Goal: Information Seeking & Learning: Learn about a topic

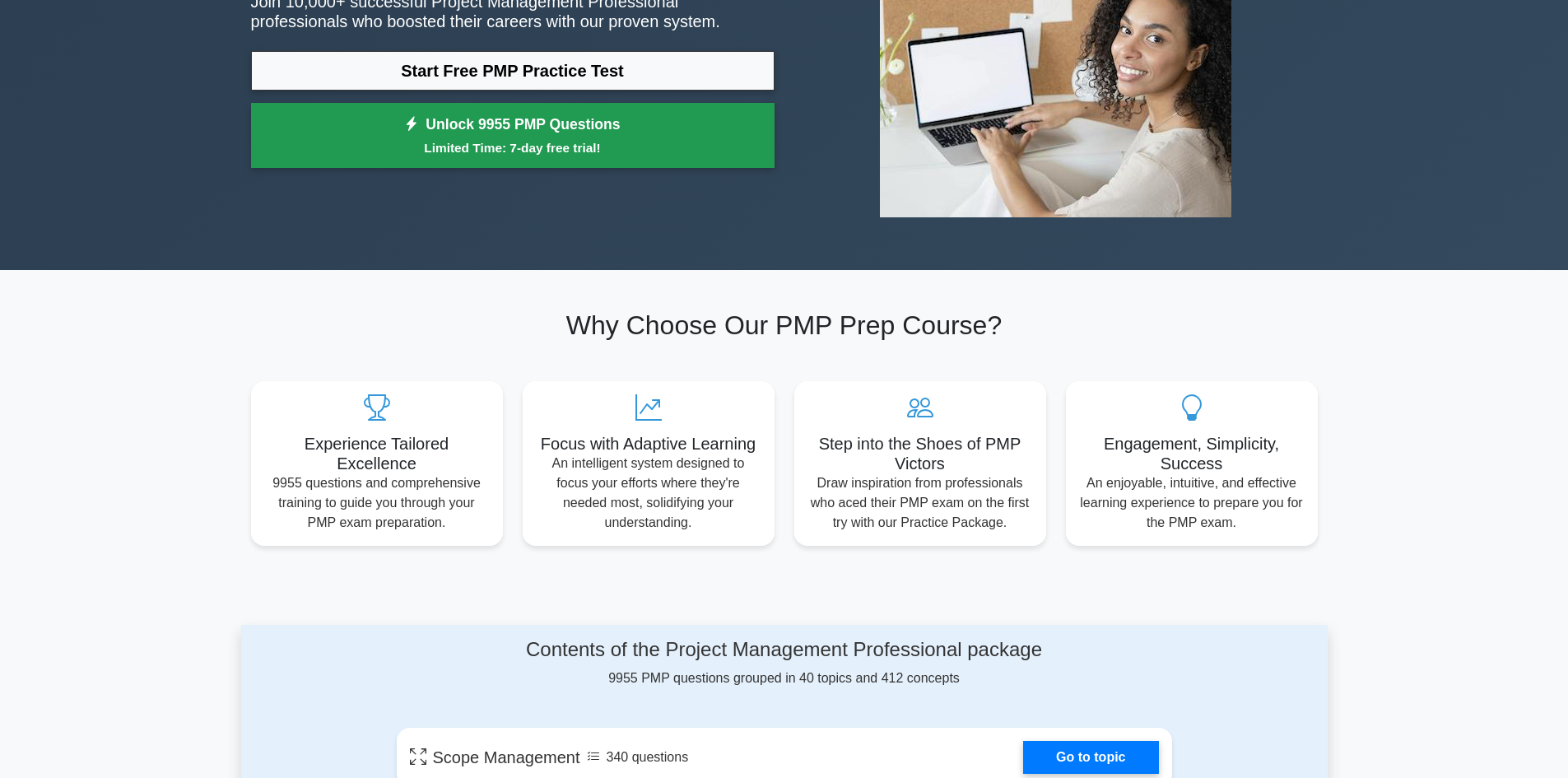
scroll to position [247, 0]
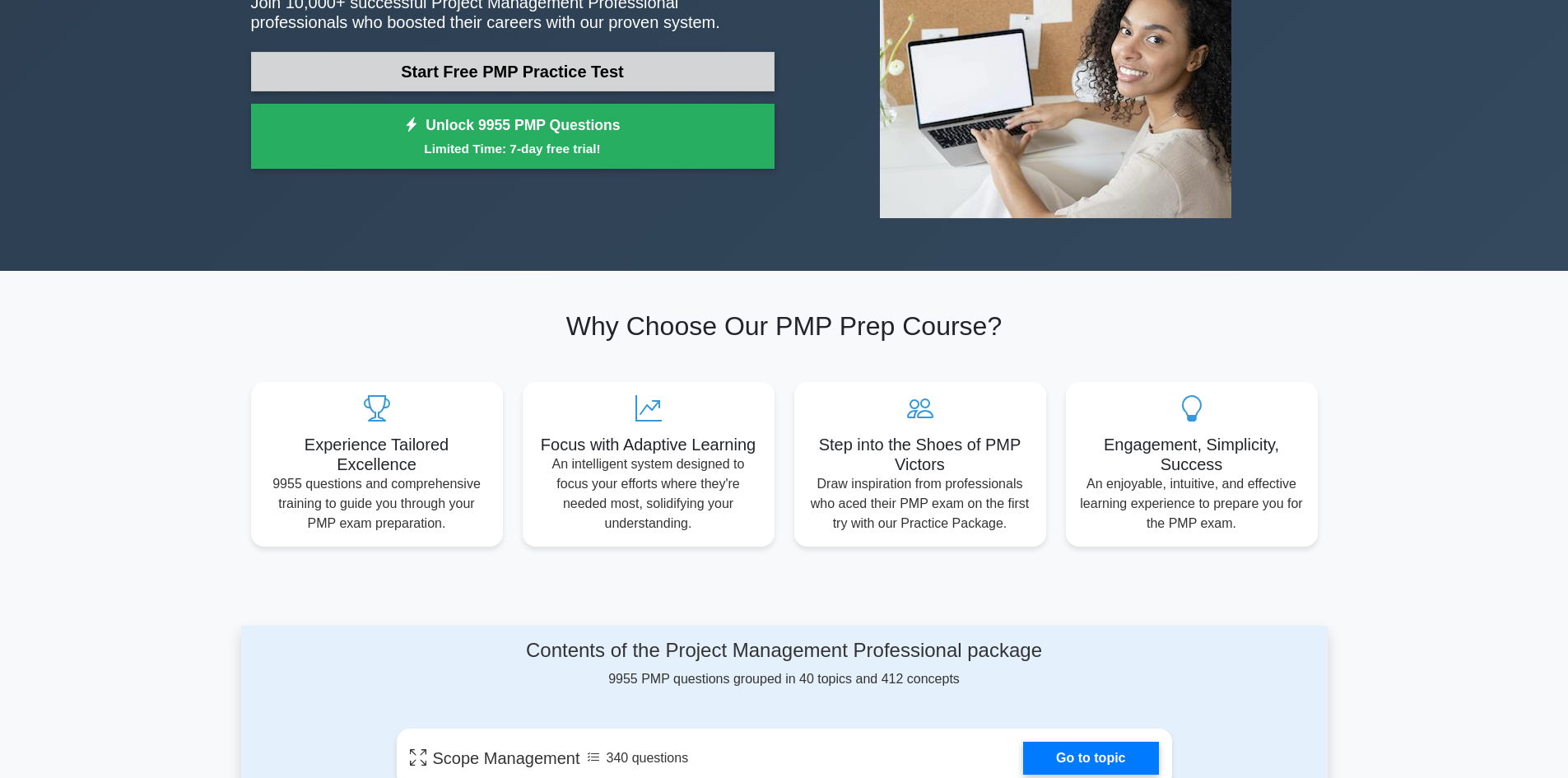
click at [481, 60] on link "Start Free PMP Practice Test" at bounding box center [512, 72] width 524 height 39
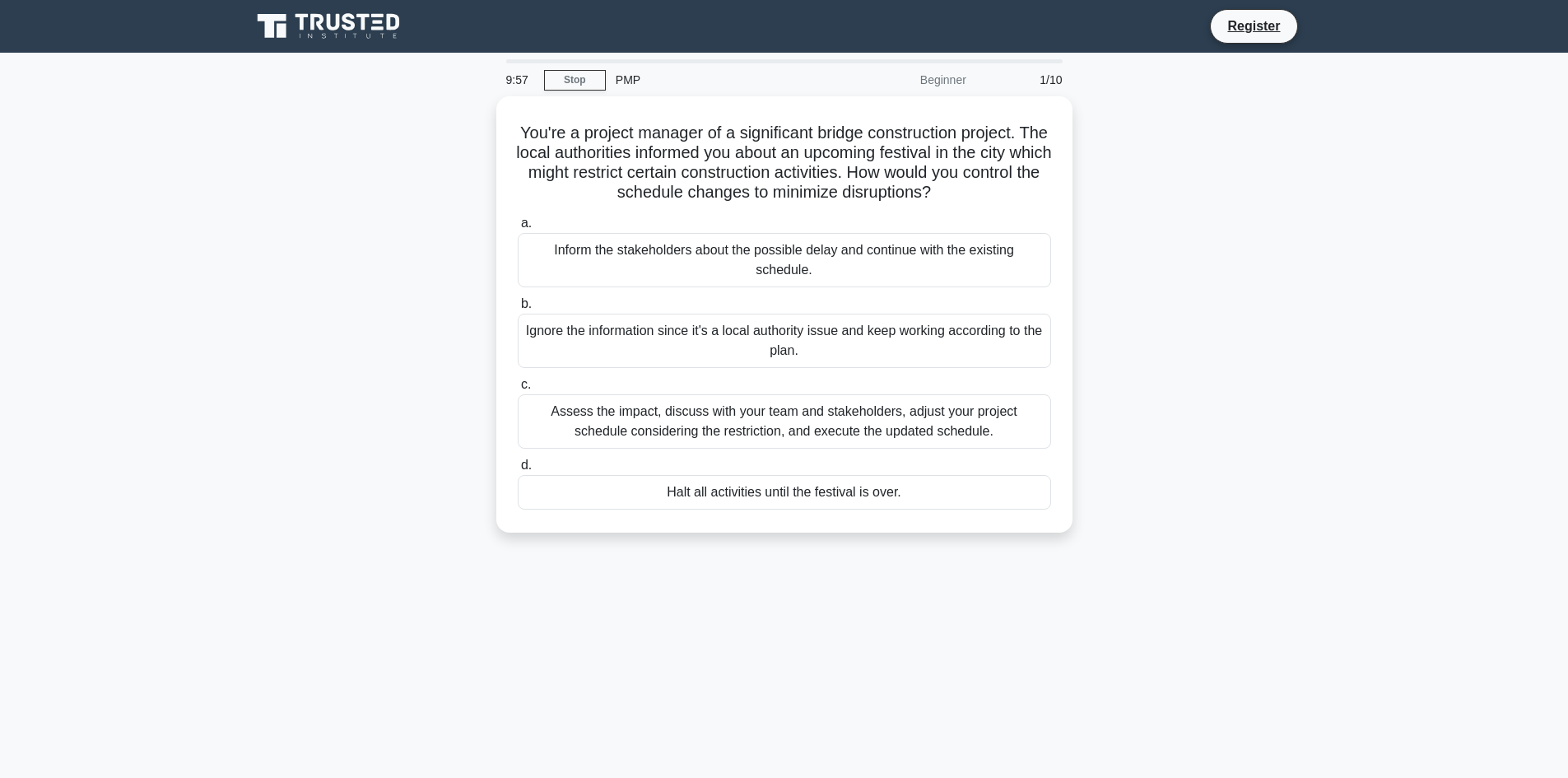
click at [630, 79] on div "PMP" at bounding box center [718, 79] width 226 height 33
click at [769, 430] on div "Assess the impact, discuss with your team and stakeholders, adjust your project…" at bounding box center [784, 418] width 533 height 55
click at [518, 386] on input "c. Assess the impact, discuss with your team and stakeholders, adjust your proj…" at bounding box center [518, 380] width 0 height 11
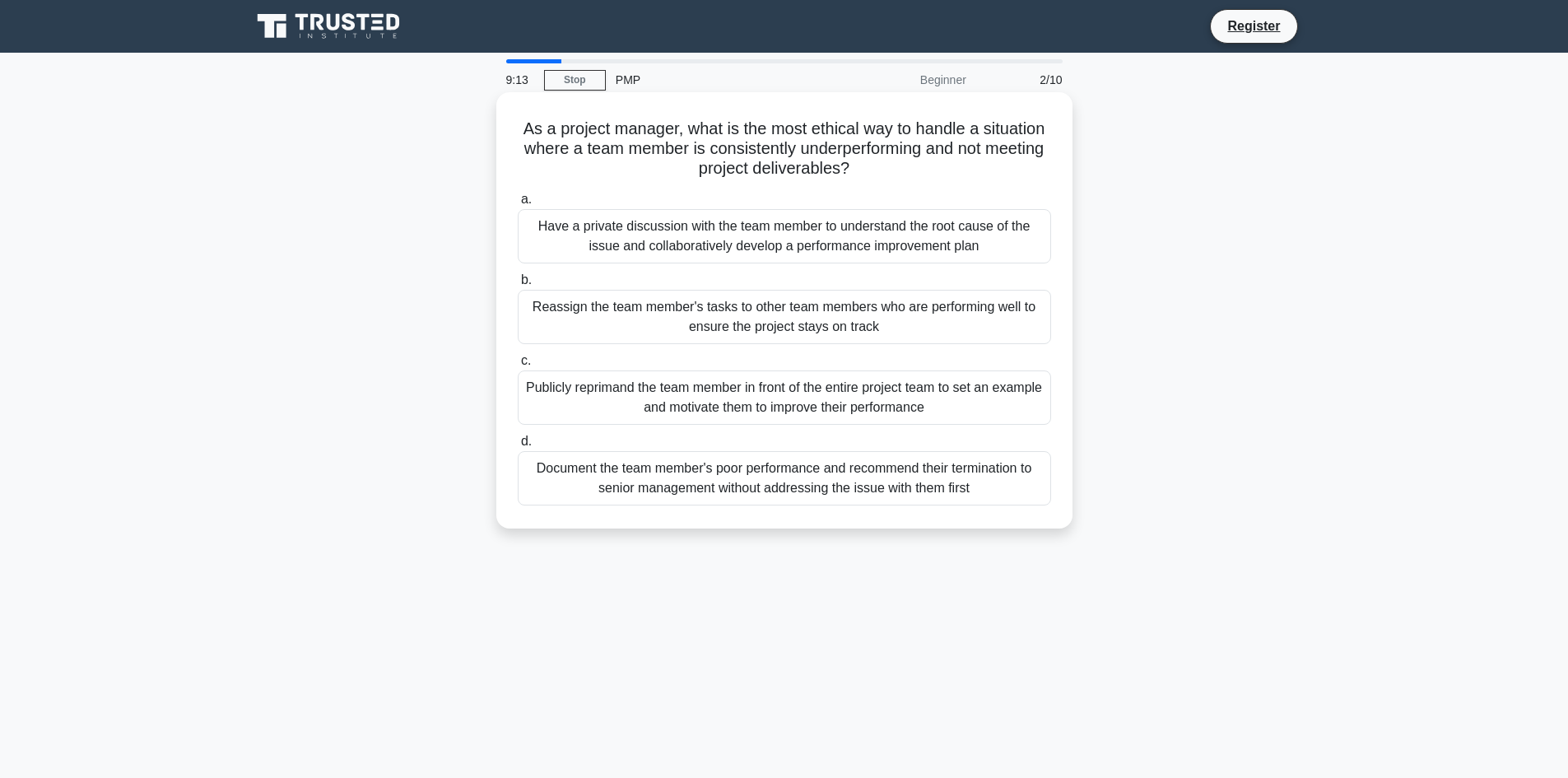
click at [644, 239] on div "Have a private discussion with the team member to understand the root cause of …" at bounding box center [784, 237] width 533 height 55
click at [518, 205] on input "a. Have a private discussion with the team member to understand the root cause …" at bounding box center [518, 199] width 0 height 11
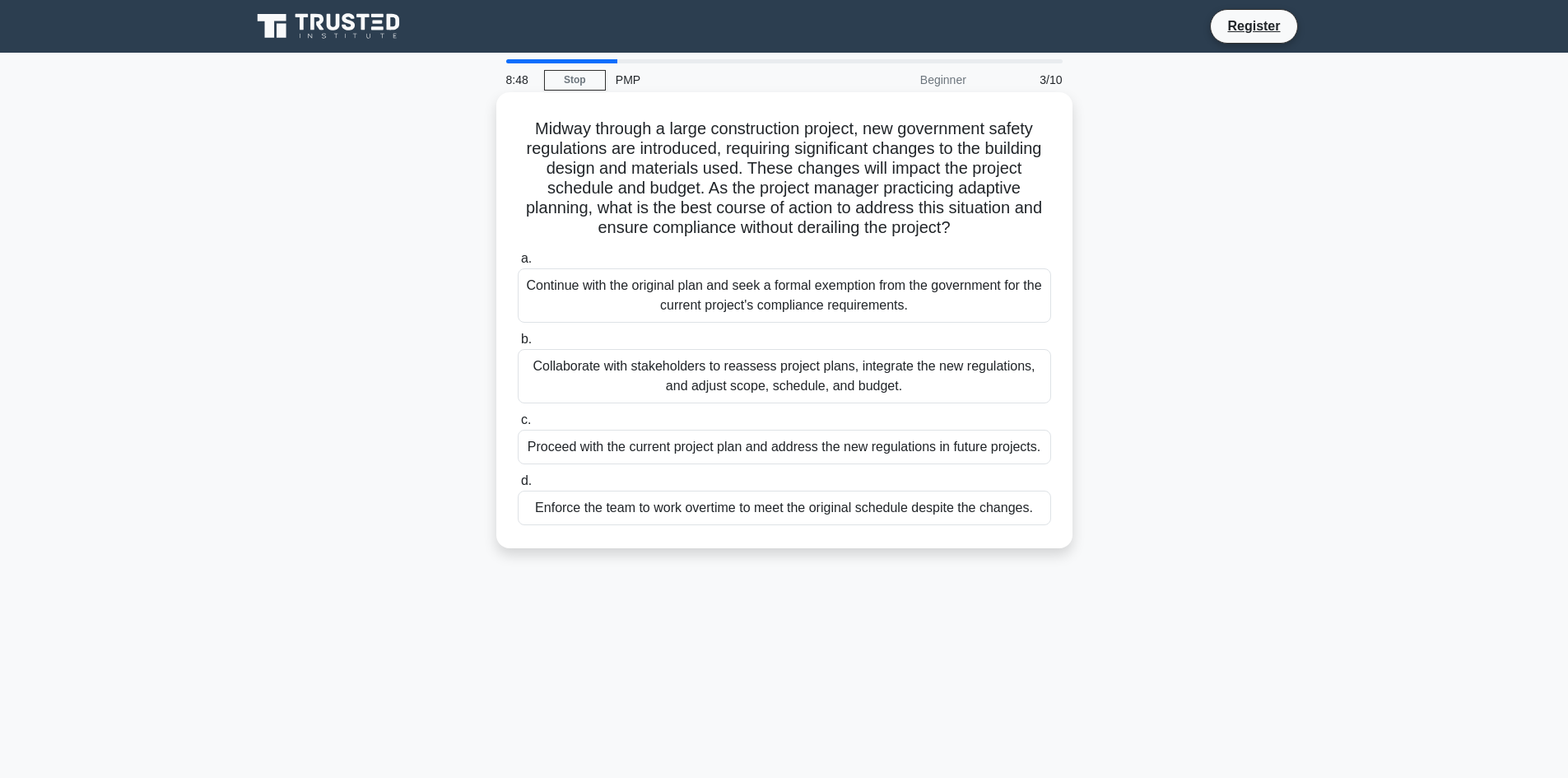
click at [638, 376] on div "Collaborate with stakeholders to reassess project plans, integrate the new regu…" at bounding box center [784, 377] width 533 height 55
click at [518, 345] on input "b. Collaborate with stakeholders to reassess project plans, integrate the new r…" at bounding box center [518, 339] width 0 height 11
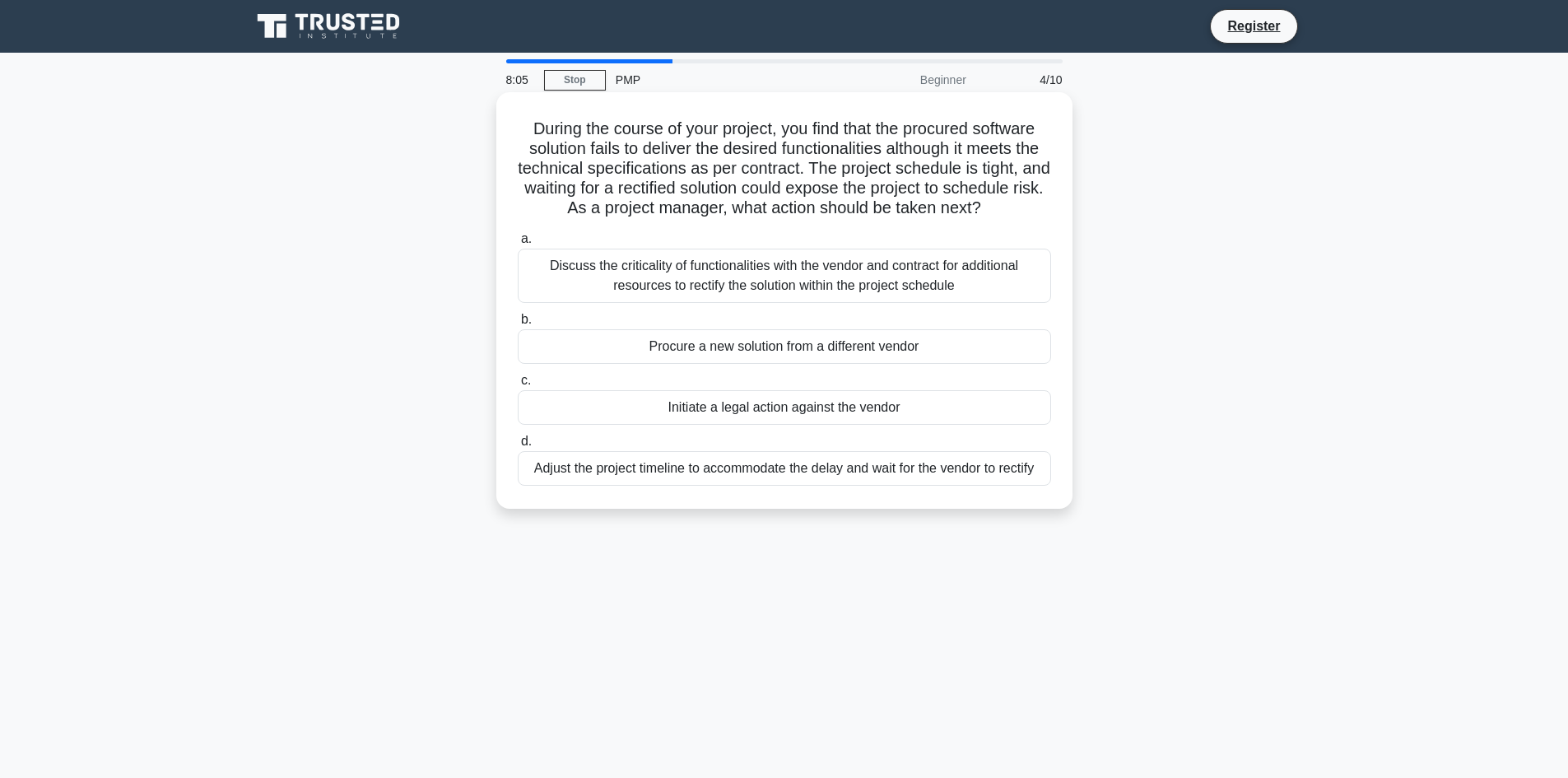
click at [657, 297] on div "Discuss the criticality of functionalities with the vendor and contract for add…" at bounding box center [784, 276] width 533 height 55
click at [518, 244] on input "a. Discuss the criticality of functionalities with the vendor and contract for …" at bounding box center [518, 239] width 0 height 11
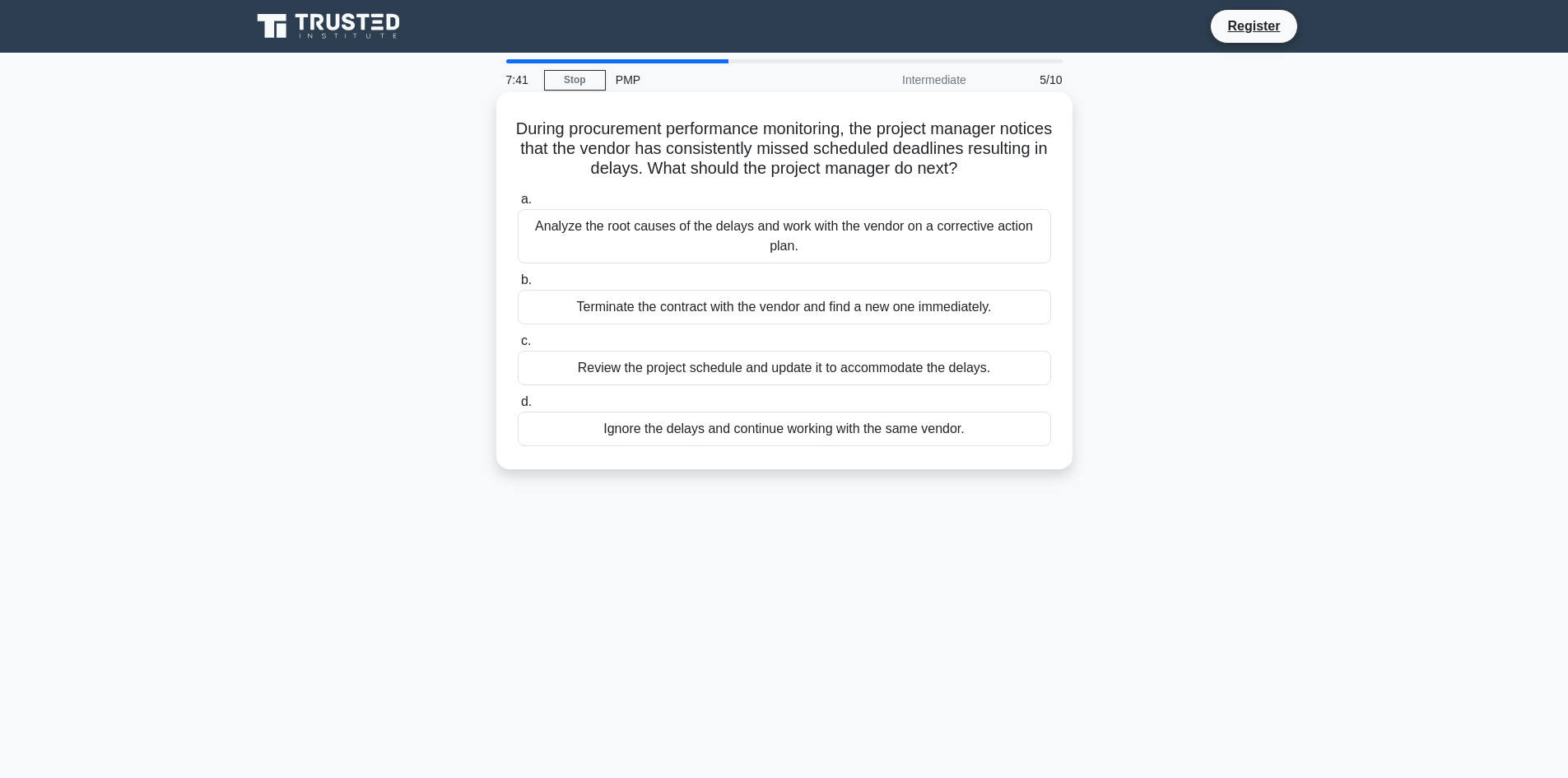
click at [651, 235] on div "Analyze the root causes of the delays and work with the vendor on a corrective …" at bounding box center [784, 237] width 533 height 55
click at [518, 205] on input "a. Analyze the root causes of the delays and work with the vendor on a correcti…" at bounding box center [518, 199] width 0 height 11
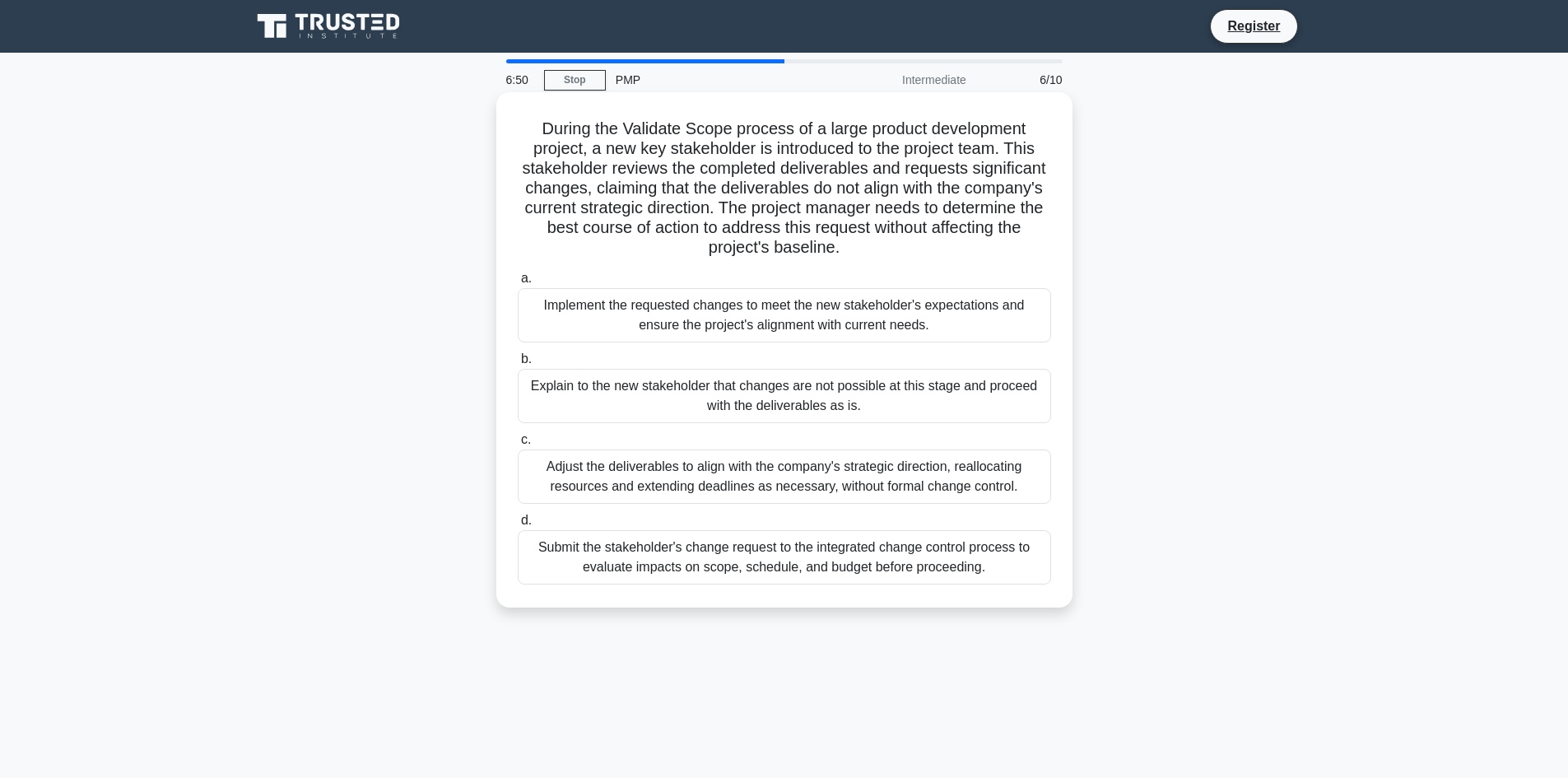
click at [728, 553] on div "Submit the stakeholder's change request to the integrated change control proces…" at bounding box center [784, 558] width 533 height 55
click at [518, 526] on input "d. Submit the stakeholder's change request to the integrated change control pro…" at bounding box center [518, 520] width 0 height 11
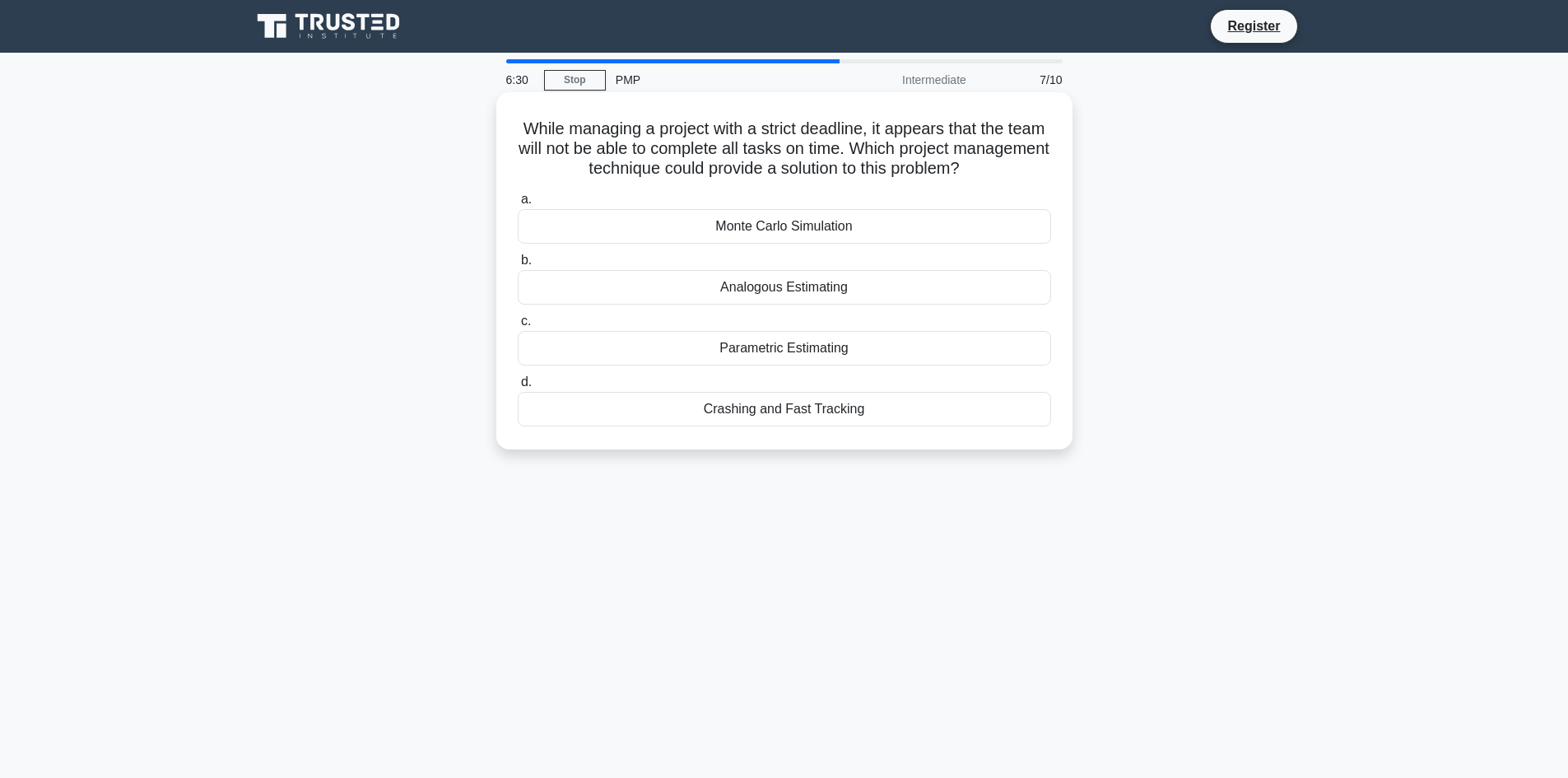
click at [685, 407] on div "Crashing and Fast Tracking" at bounding box center [784, 409] width 533 height 34
click at [518, 388] on input "d. Crashing and Fast Tracking" at bounding box center [518, 382] width 0 height 11
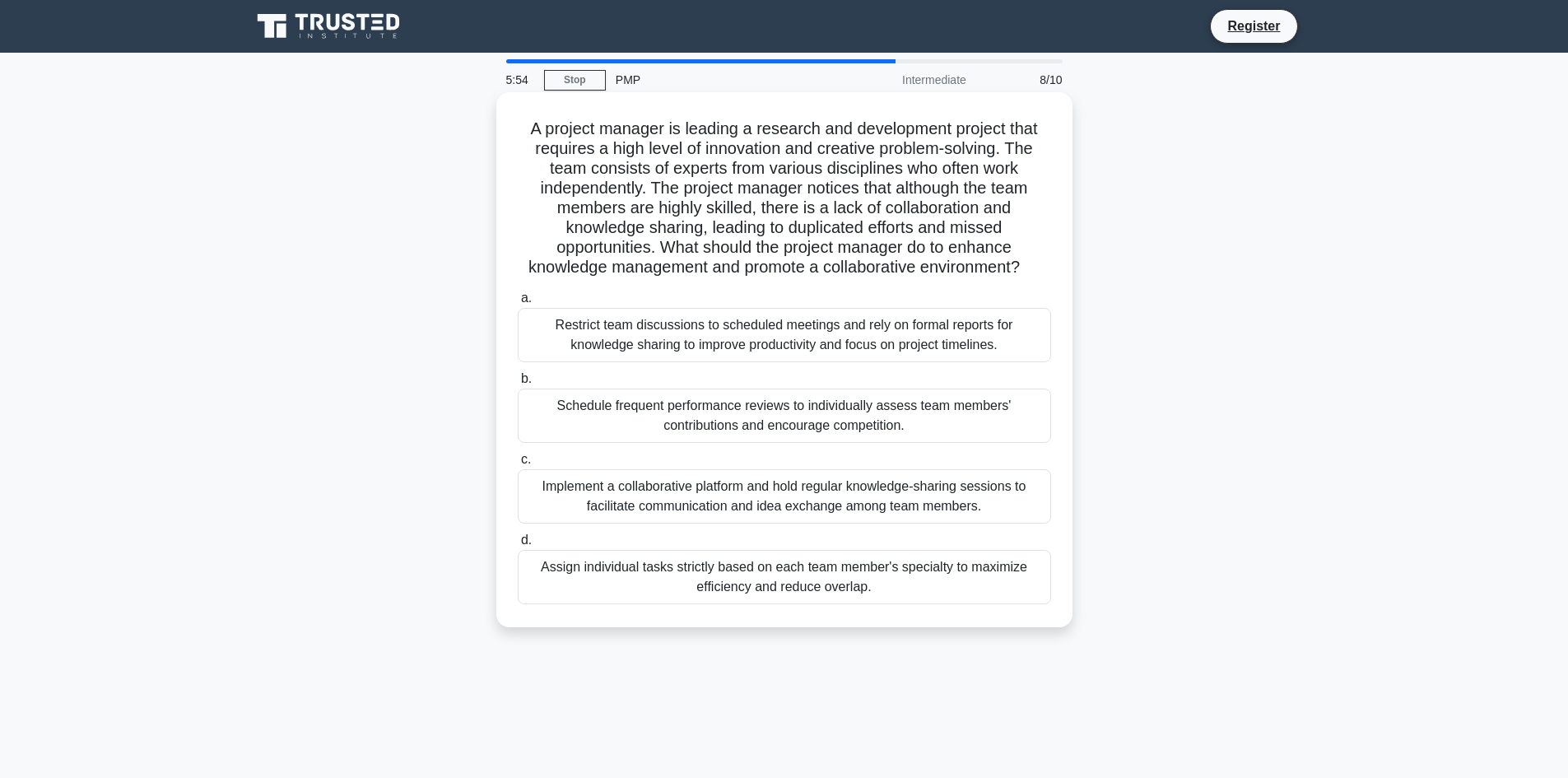
click at [600, 491] on div "Implement a collaborative platform and hold regular knowledge-sharing sessions …" at bounding box center [784, 496] width 533 height 55
click at [518, 465] on input "c. Implement a collaborative platform and hold regular knowledge-sharing sessio…" at bounding box center [518, 459] width 0 height 11
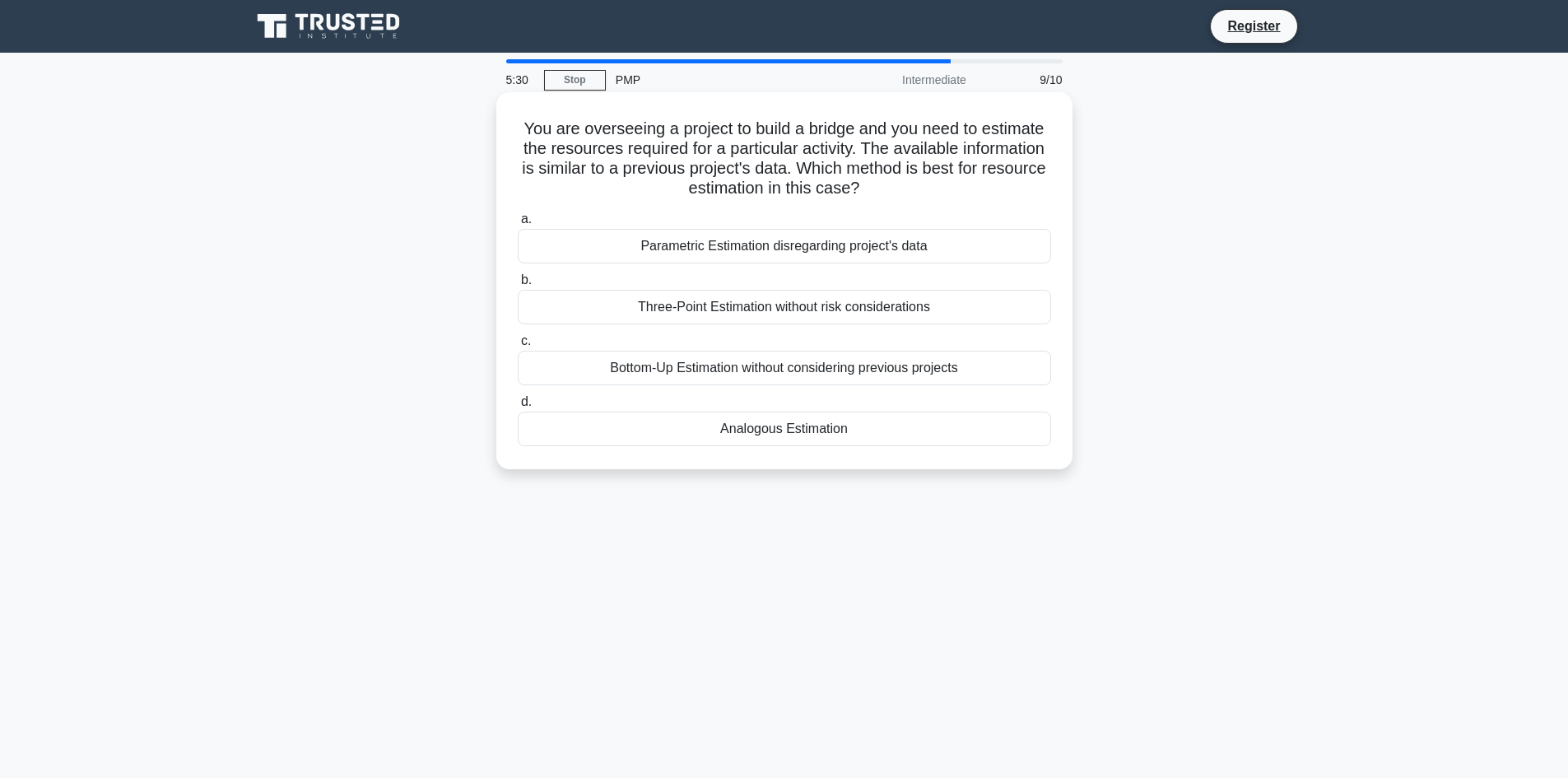
click at [735, 430] on div "Analogous Estimation" at bounding box center [784, 429] width 533 height 34
click at [518, 407] on input "d. Analogous Estimation" at bounding box center [518, 401] width 0 height 11
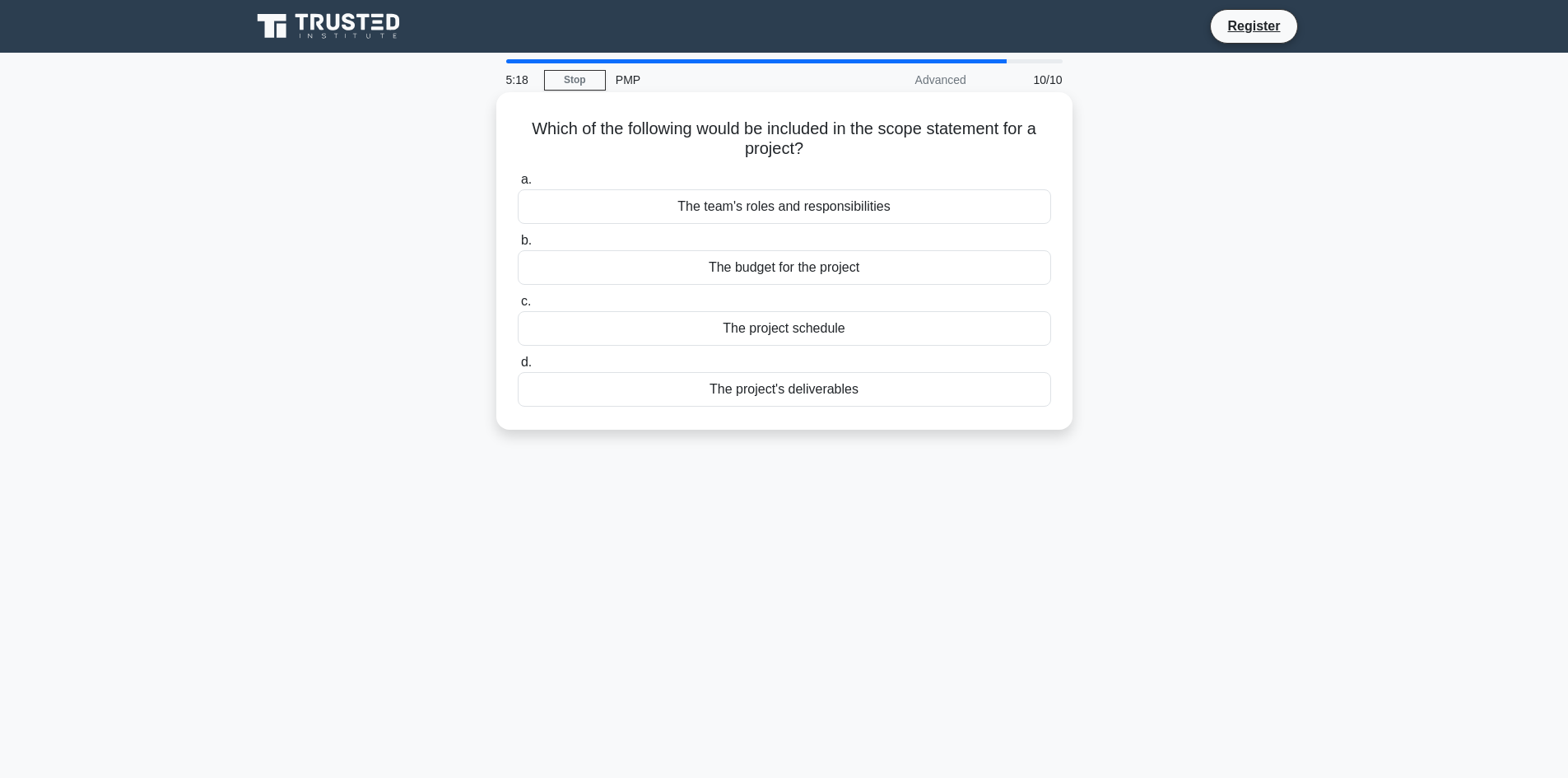
click at [671, 207] on div "The team's roles and responsibilities" at bounding box center [784, 207] width 533 height 34
click at [518, 185] on input "a. The team's roles and responsibilities" at bounding box center [518, 179] width 0 height 11
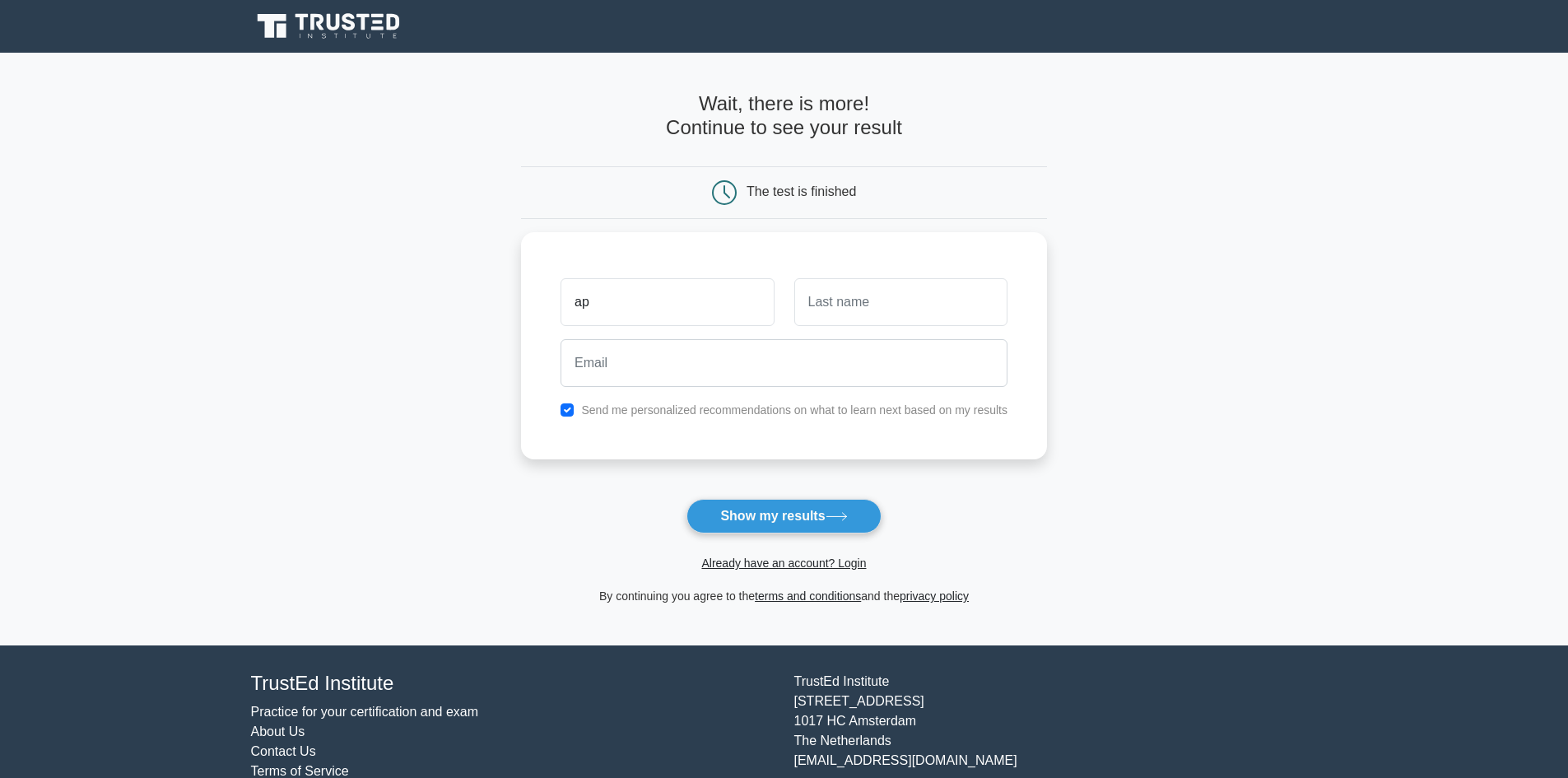
type input "ap"
type input "paa"
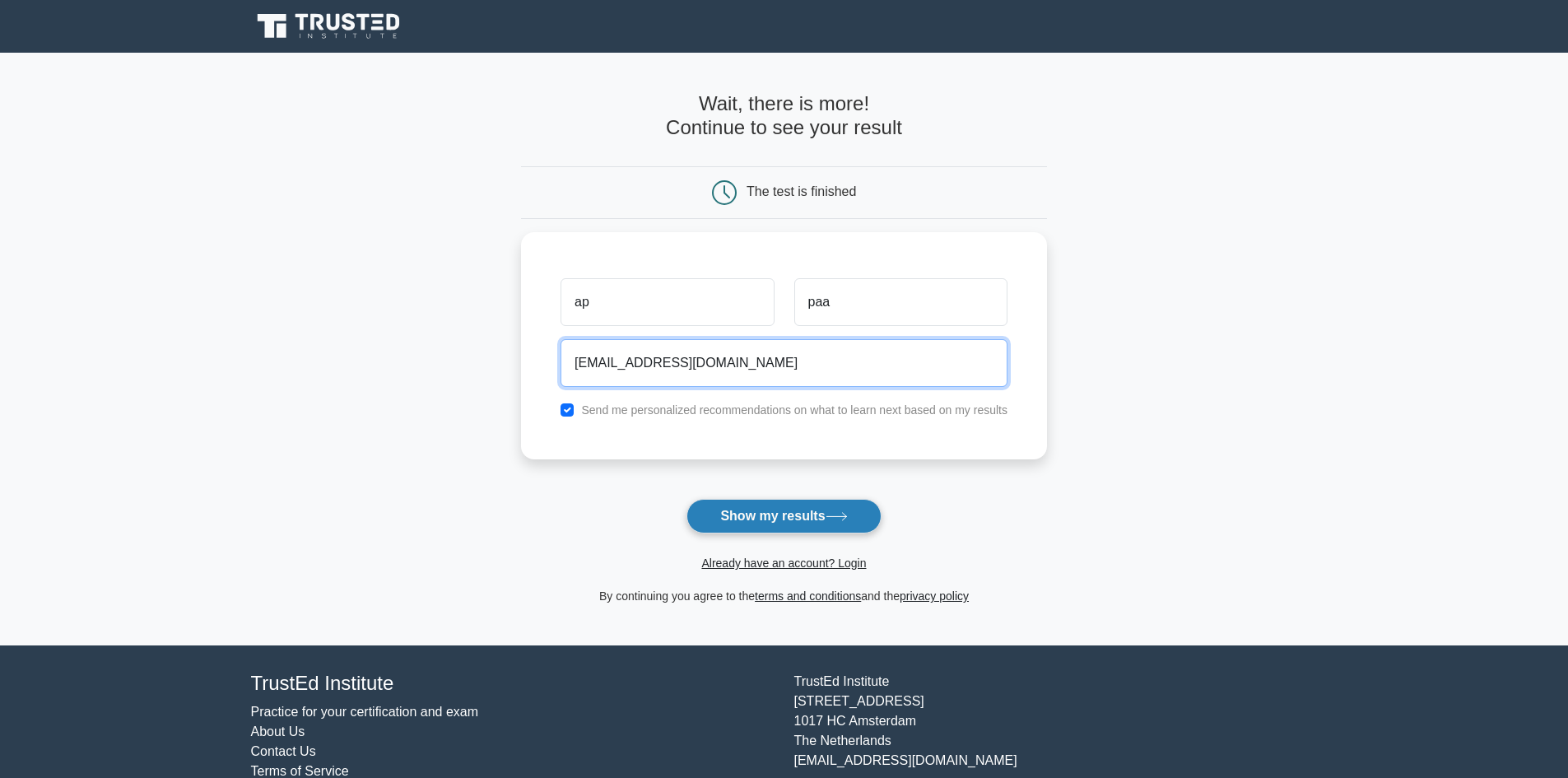
type input "ajpan003@gmail.com"
click at [764, 515] on button "Show my results" at bounding box center [783, 516] width 194 height 34
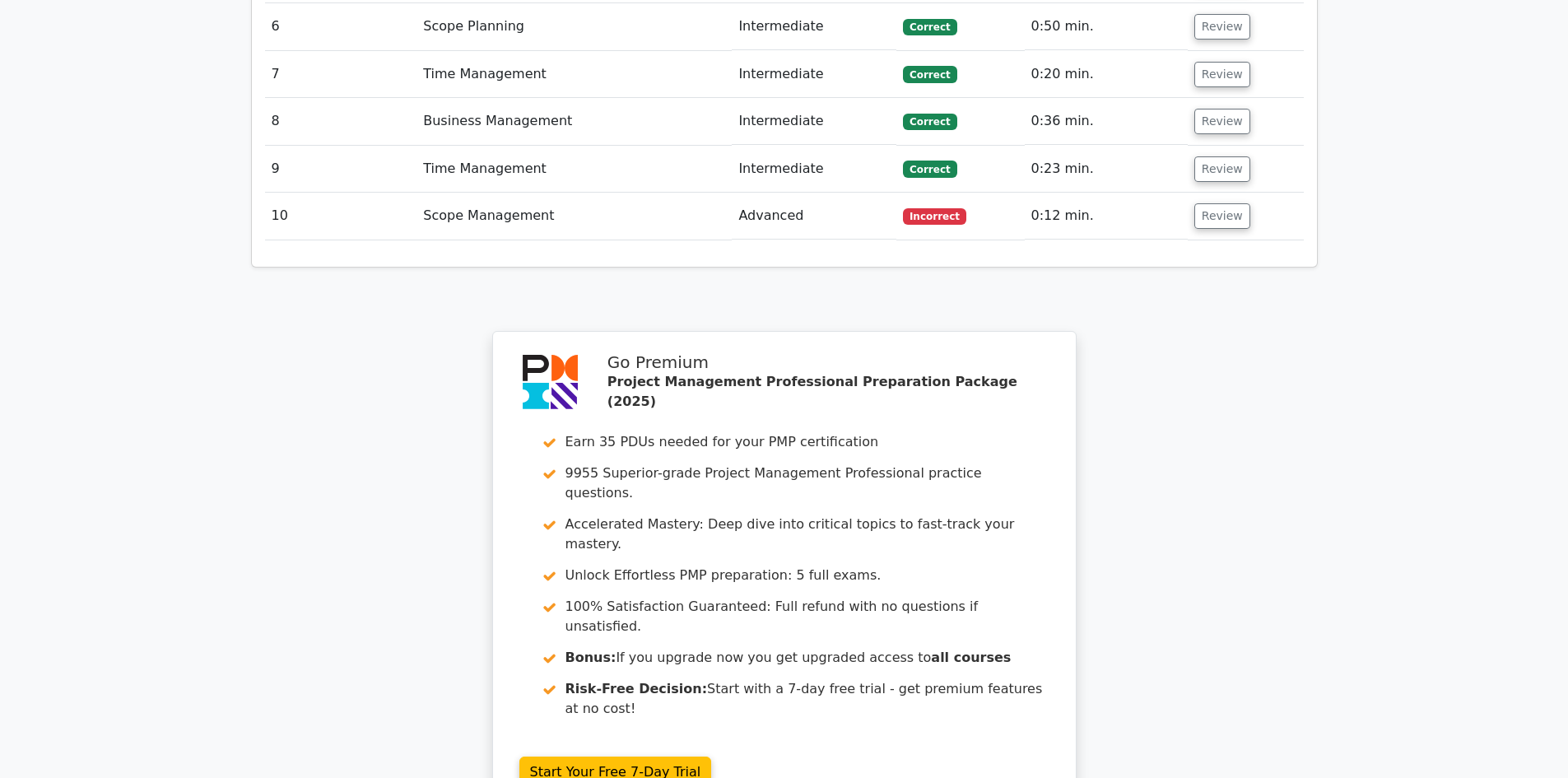
scroll to position [2279, 0]
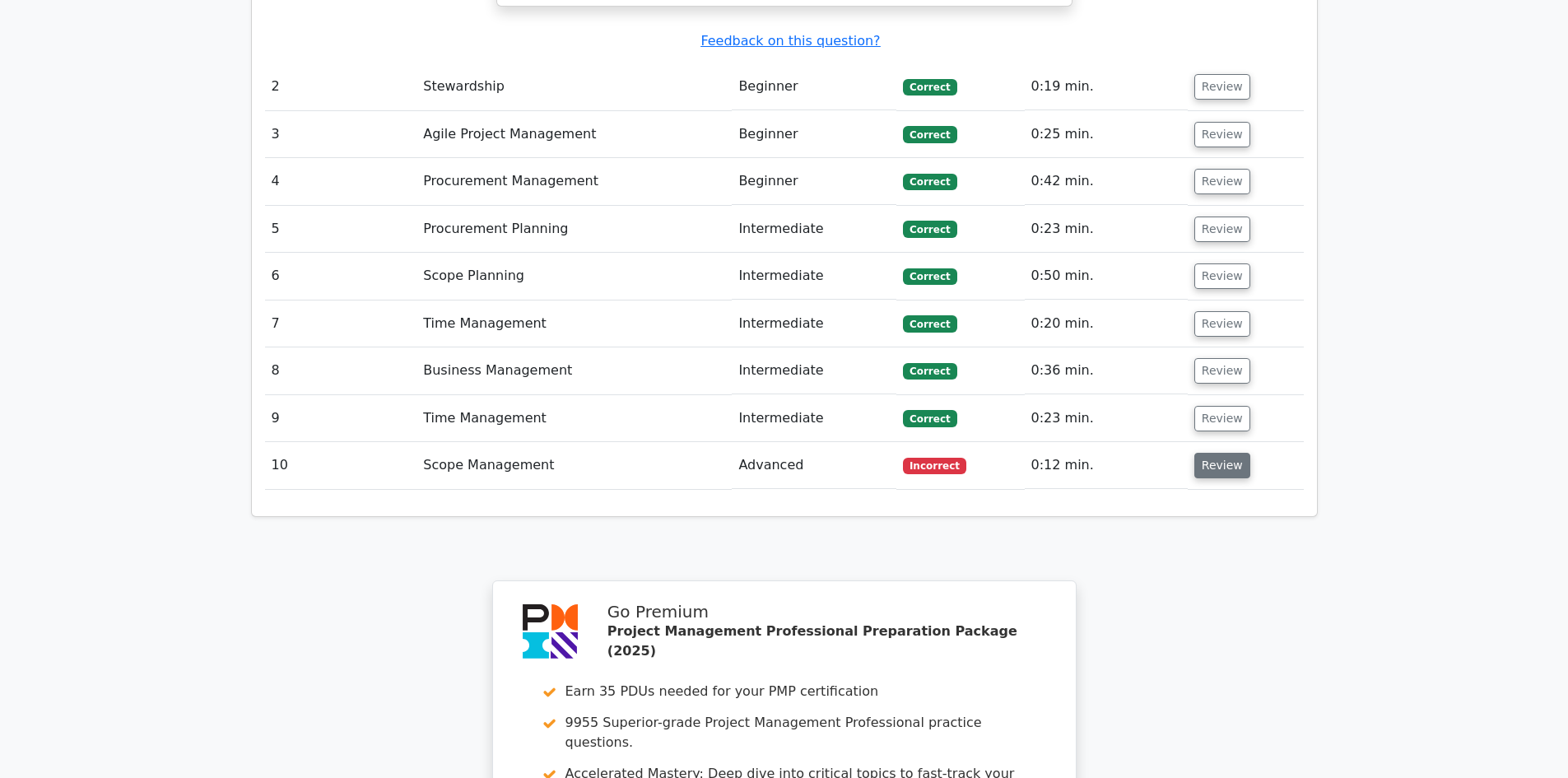
click at [1214, 453] on button "Review" at bounding box center [1222, 465] width 56 height 26
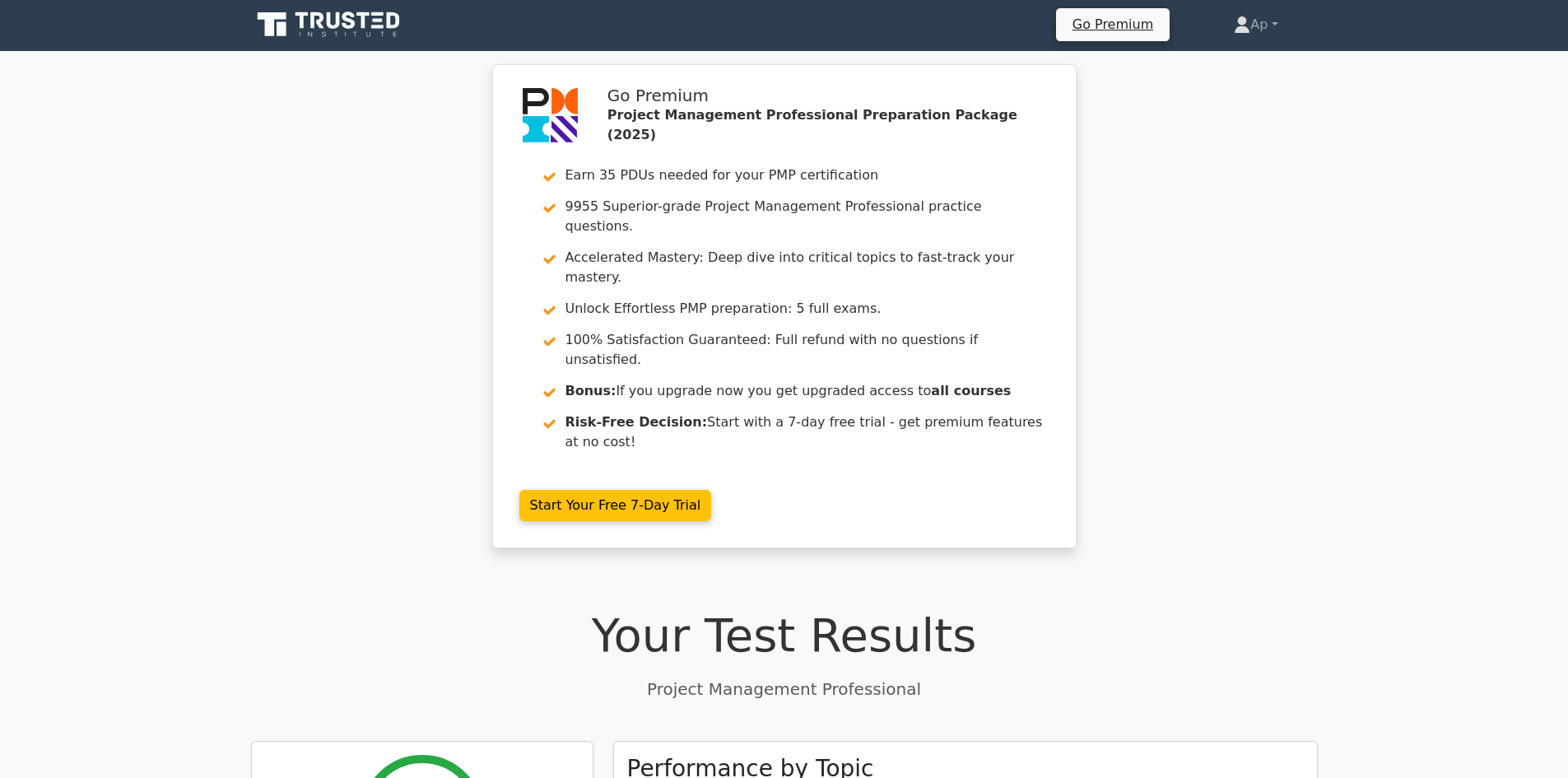
scroll to position [0, 0]
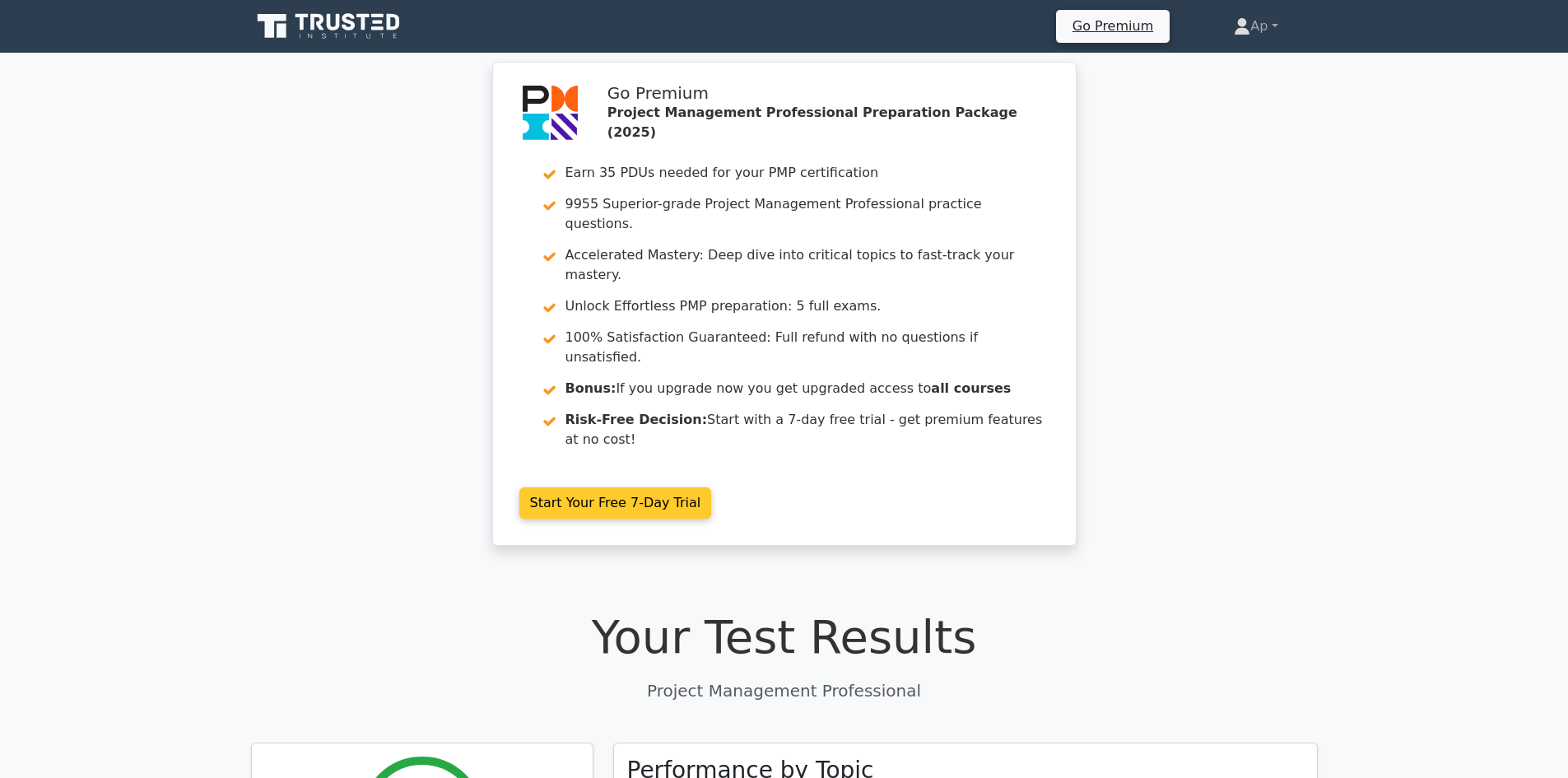
click at [569, 487] on link "Start Your Free 7-Day Trial" at bounding box center [615, 502] width 192 height 32
